Goal: Task Accomplishment & Management: Manage account settings

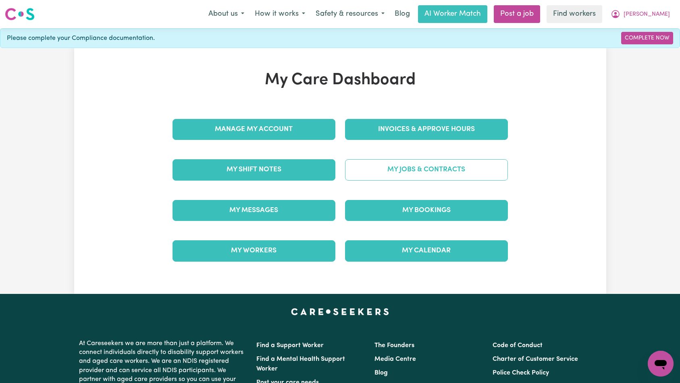
click at [435, 180] on link "My Jobs & Contracts" at bounding box center [426, 169] width 163 height 21
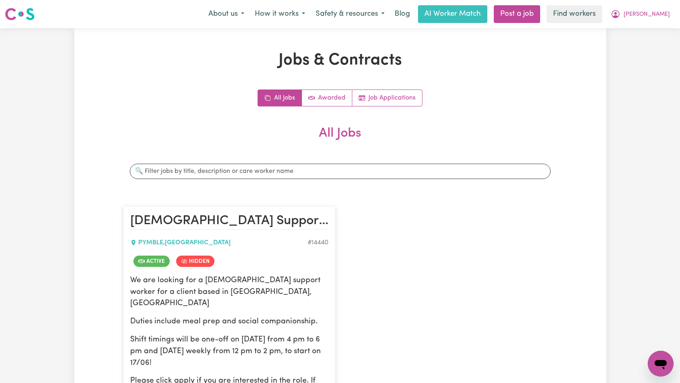
scroll to position [158, 0]
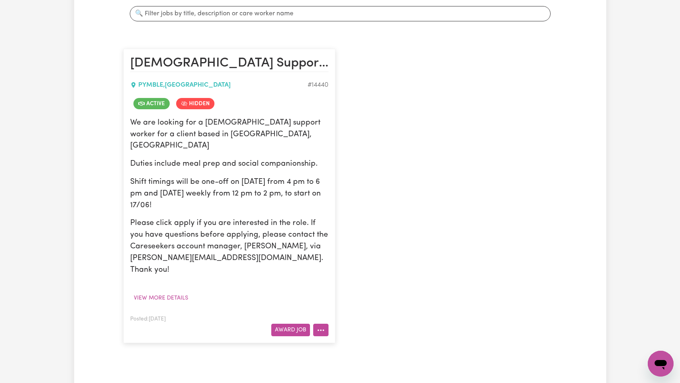
click at [318, 324] on button "More options" at bounding box center [320, 330] width 15 height 12
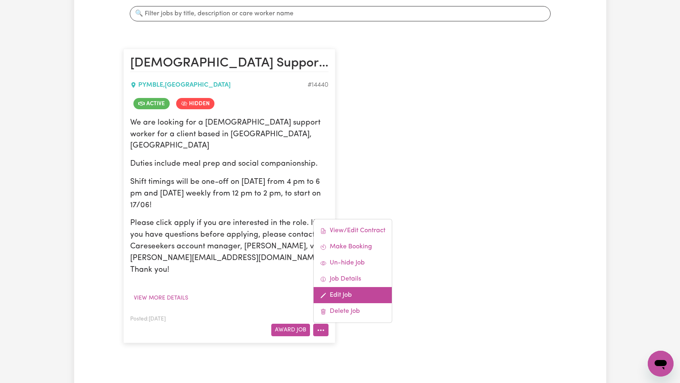
click at [344, 287] on link "Edit Job" at bounding box center [352, 295] width 78 height 16
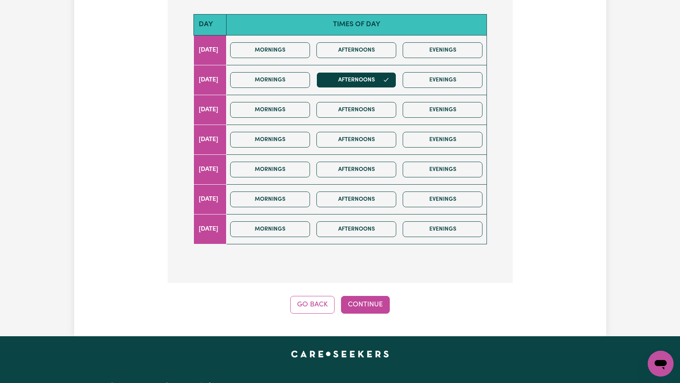
click at [355, 303] on div "Update Job Post [DEMOGRAPHIC_DATA] Support Worker Needed Every [DATE] In [GEOGR…" at bounding box center [340, 50] width 532 height 572
click at [362, 296] on button "Continue" at bounding box center [365, 305] width 49 height 18
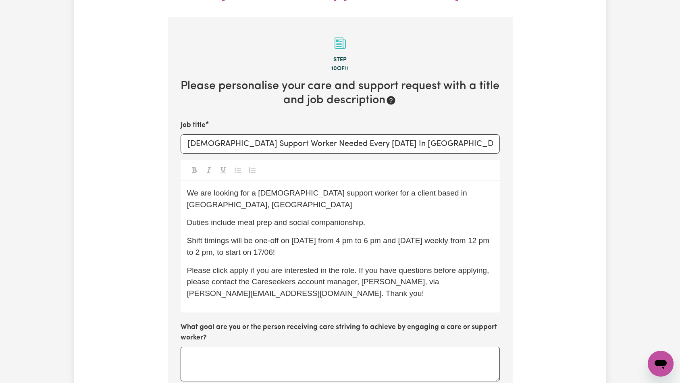
scroll to position [259, 0]
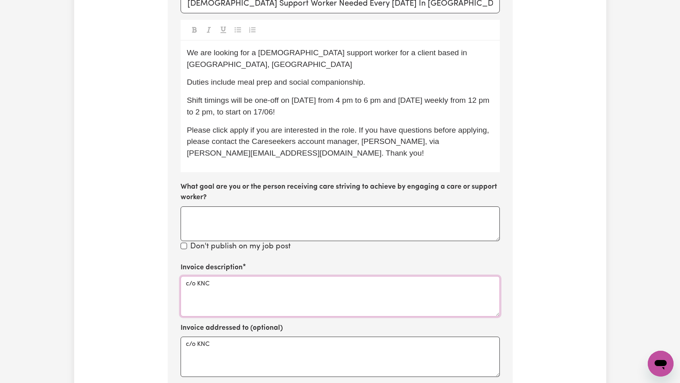
click at [276, 276] on textarea "c/o KNC" at bounding box center [339, 296] width 319 height 40
paste textarea "Domestic support and Social Support"
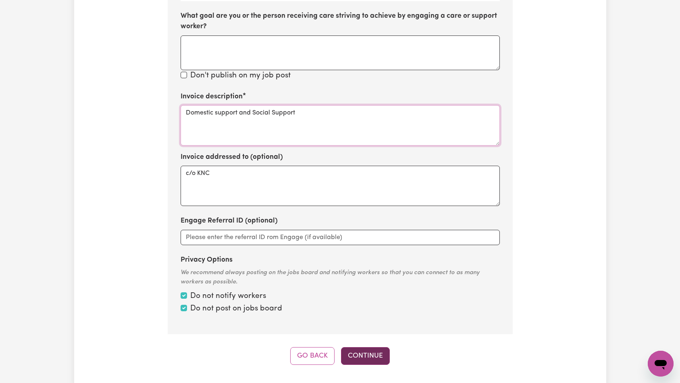
type textarea "Domestic support and Social Support"
click at [374, 347] on button "Continue" at bounding box center [365, 356] width 49 height 18
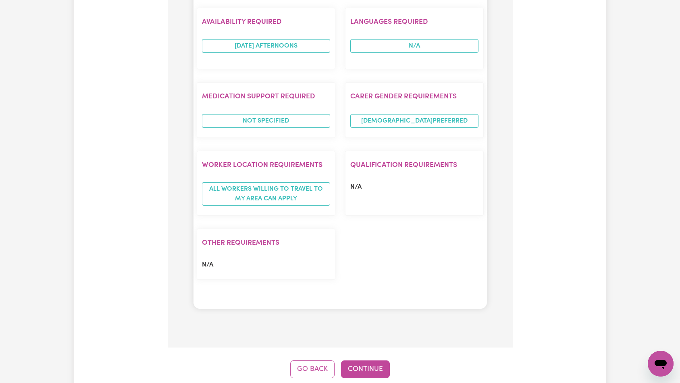
scroll to position [820, 0]
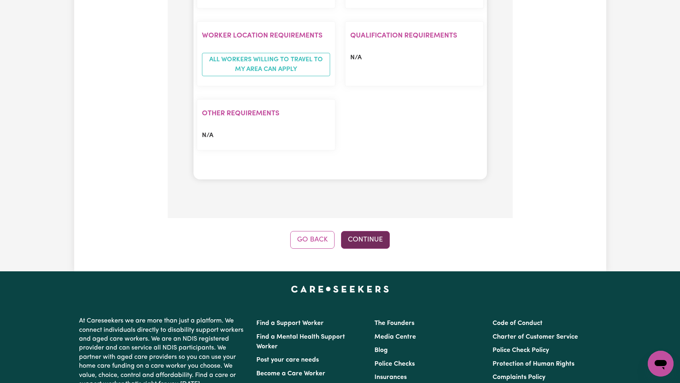
click at [368, 231] on button "Continue" at bounding box center [365, 240] width 49 height 18
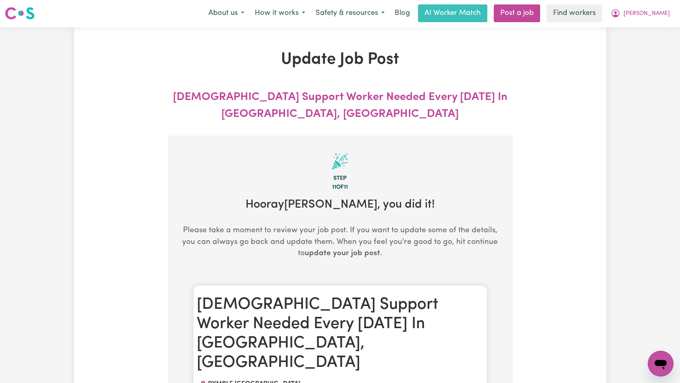
scroll to position [0, 0]
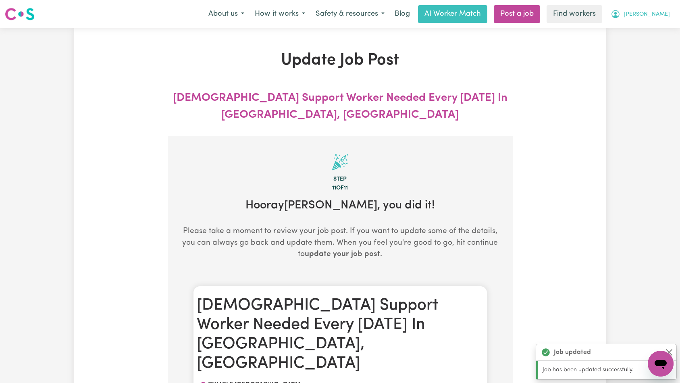
click at [657, 10] on button "[PERSON_NAME]" at bounding box center [640, 14] width 70 height 17
click at [646, 44] on link "Logout" at bounding box center [643, 46] width 64 height 15
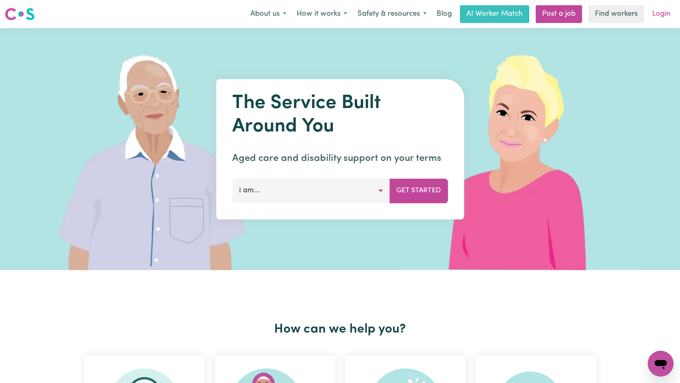
click at [664, 12] on link "Login" at bounding box center [661, 14] width 28 height 18
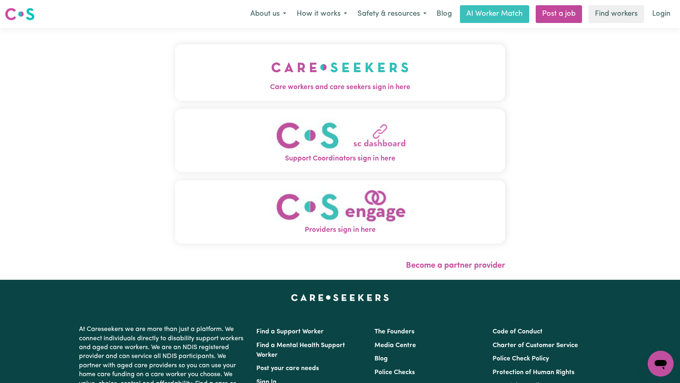
click at [251, 63] on button "Care workers and care seekers sign in here" at bounding box center [340, 72] width 330 height 56
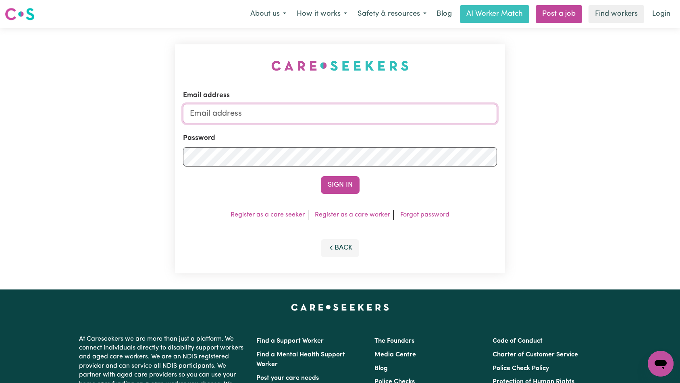
click at [364, 114] on input "Email address" at bounding box center [340, 113] width 314 height 19
type input "[EMAIL_ADDRESS][DOMAIN_NAME]"
click at [343, 187] on button "Sign In" at bounding box center [340, 185] width 39 height 18
